Goal: Task Accomplishment & Management: Use online tool/utility

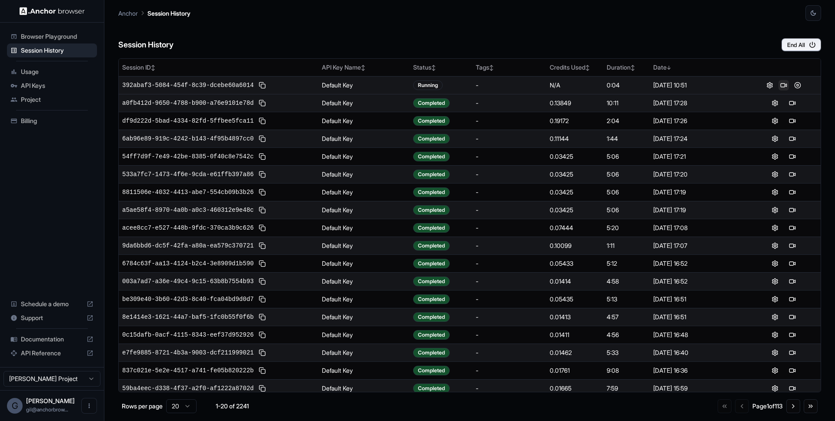
click at [780, 84] on button at bounding box center [784, 85] width 10 height 10
click at [798, 87] on button at bounding box center [797, 85] width 10 height 10
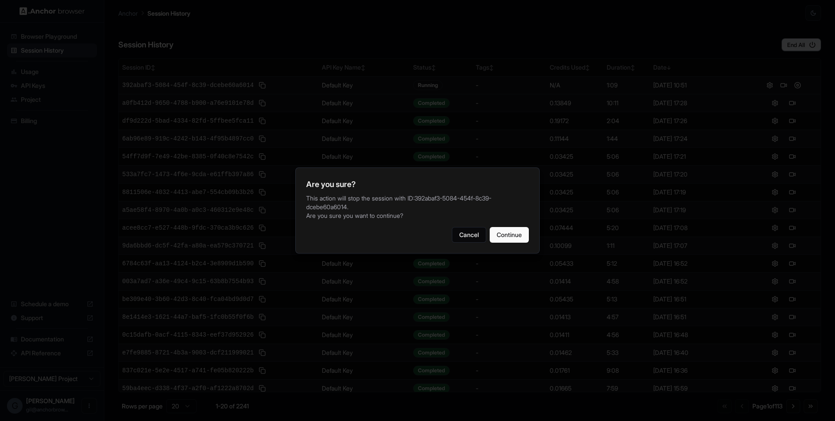
click at [523, 243] on div "Cancel Continue" at bounding box center [417, 235] width 223 height 16
click at [520, 242] on button "Continue" at bounding box center [509, 235] width 39 height 16
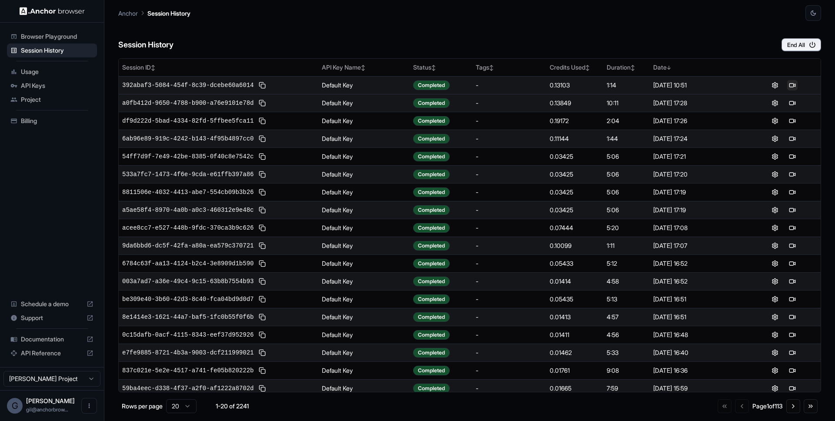
click at [788, 84] on button at bounding box center [792, 85] width 10 height 10
